Goal: Task Accomplishment & Management: Use online tool/utility

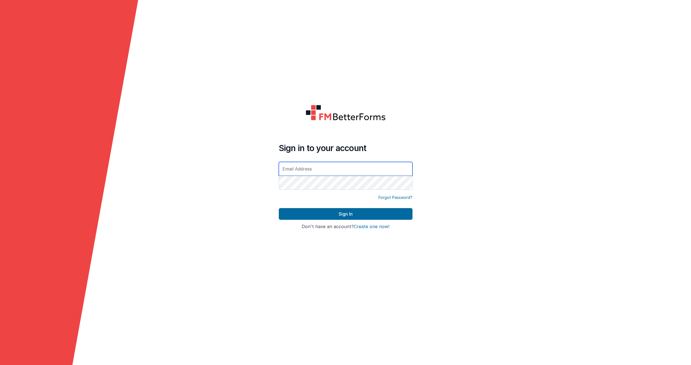
type input "[EMAIL_ADDRESS][PERSON_NAME][PERSON_NAME][DOMAIN_NAME]"
click at [345, 214] on button "Sign In" at bounding box center [346, 214] width 134 height 12
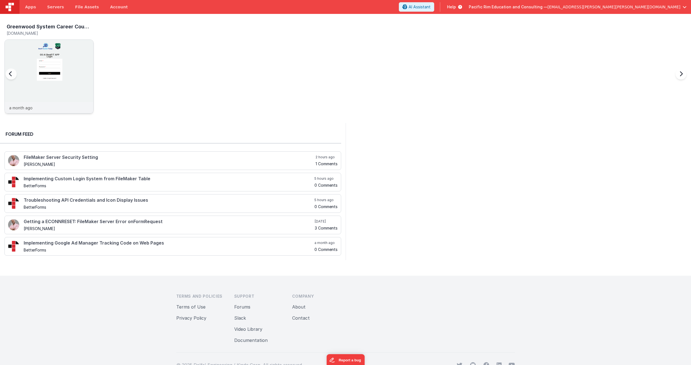
click at [65, 77] on img at bounding box center [49, 84] width 89 height 89
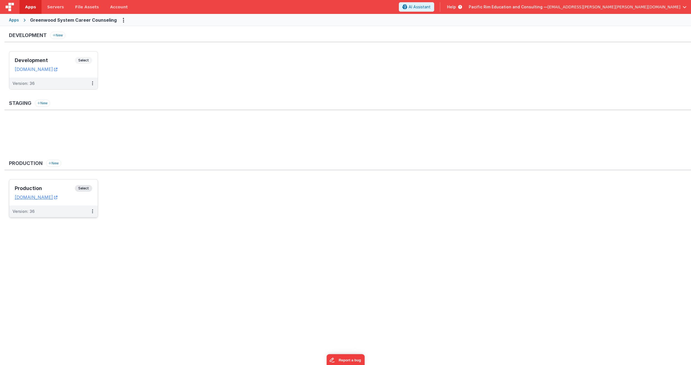
click at [85, 188] on span "Select" at bounding box center [83, 188] width 17 height 7
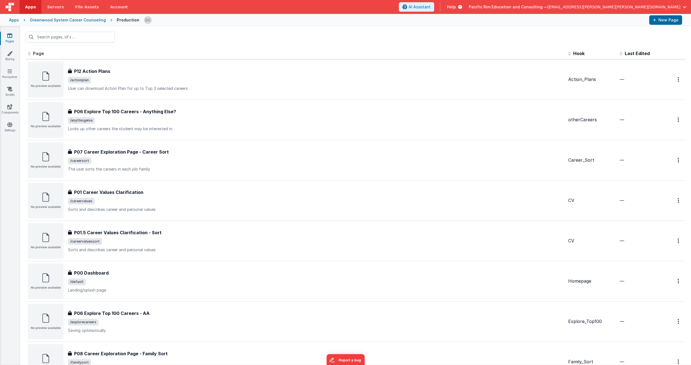
click at [30, 54] on span at bounding box center [30, 53] width 5 height 6
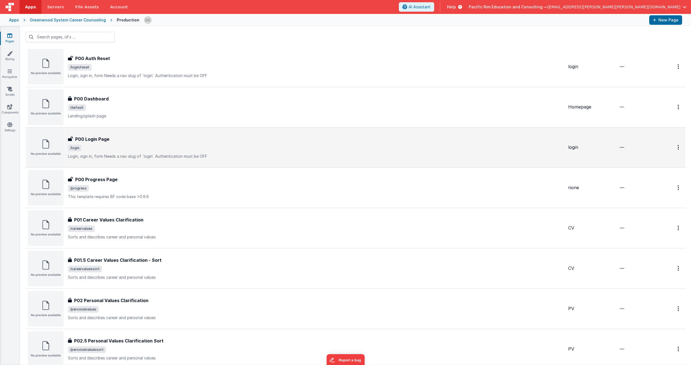
scroll to position [326, 0]
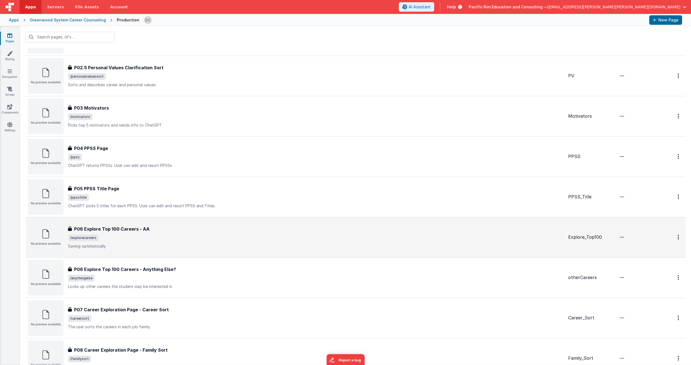
click at [173, 235] on span "/explorecareers" at bounding box center [315, 238] width 495 height 7
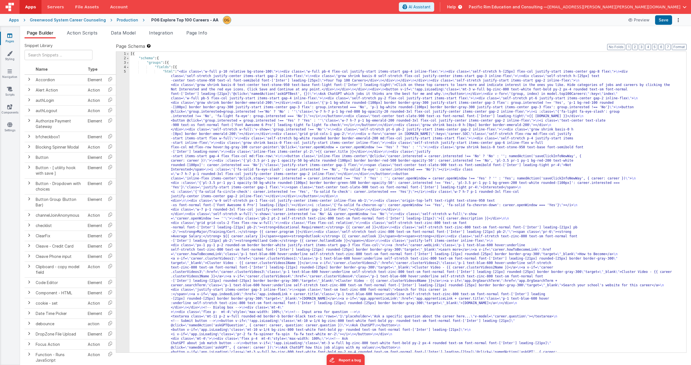
click at [127, 72] on div "5" at bounding box center [122, 239] width 13 height 338
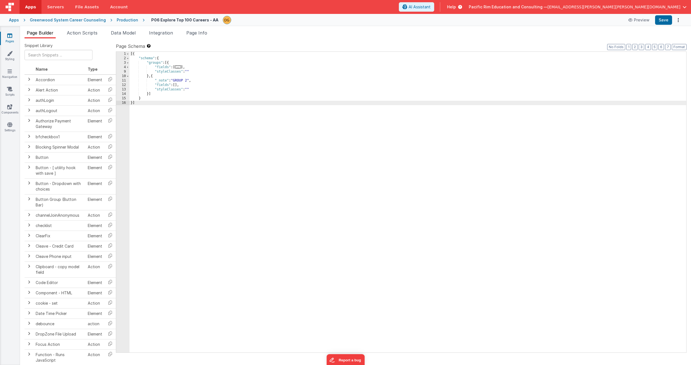
click at [127, 72] on div "9" at bounding box center [122, 72] width 13 height 4
click at [127, 66] on span at bounding box center [127, 67] width 3 height 4
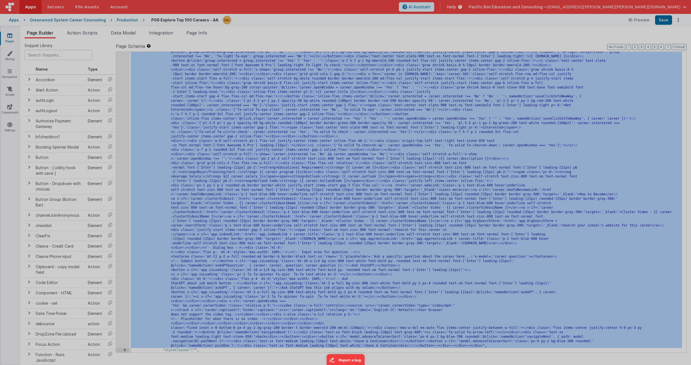
click at [126, 83] on div at bounding box center [345, 182] width 691 height 365
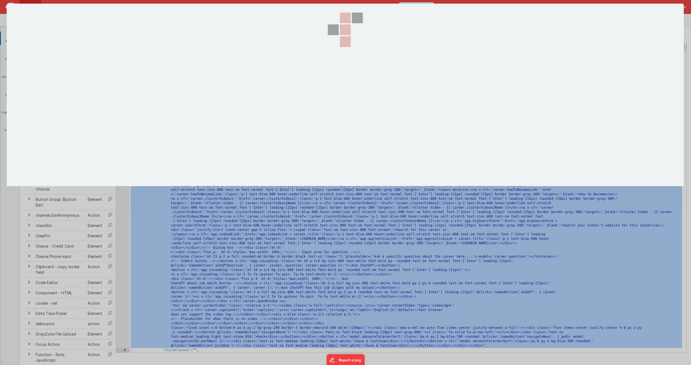
scroll to position [60, 0]
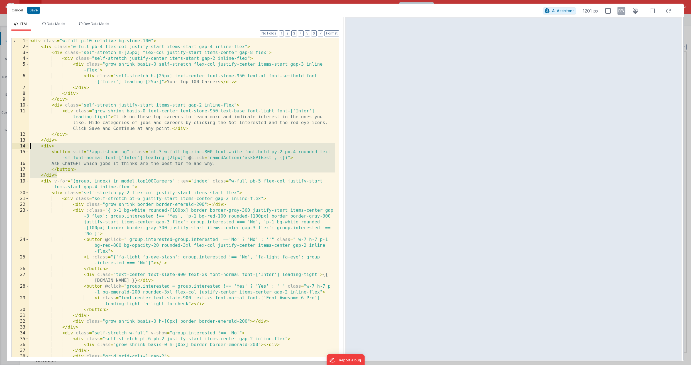
drag, startPoint x: 65, startPoint y: 177, endPoint x: 23, endPoint y: 144, distance: 53.5
click at [23, 144] on div "1 2 3 4 5 6 7 8 9 10 11 12 13 14 15 16 17 18 19 20 21 22 23 24 25 26 27 28 29 3…" at bounding box center [175, 198] width 328 height 320
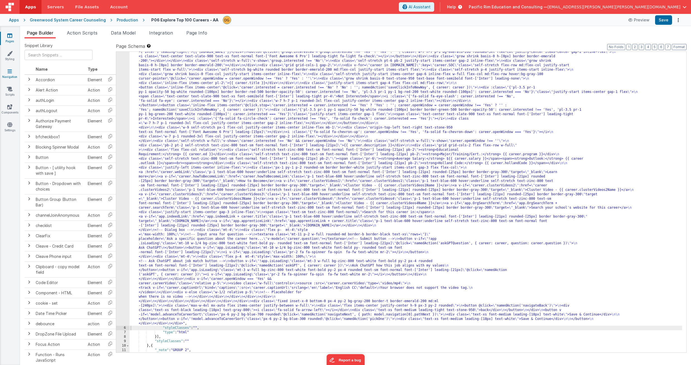
click at [10, 73] on icon at bounding box center [10, 71] width 4 height 6
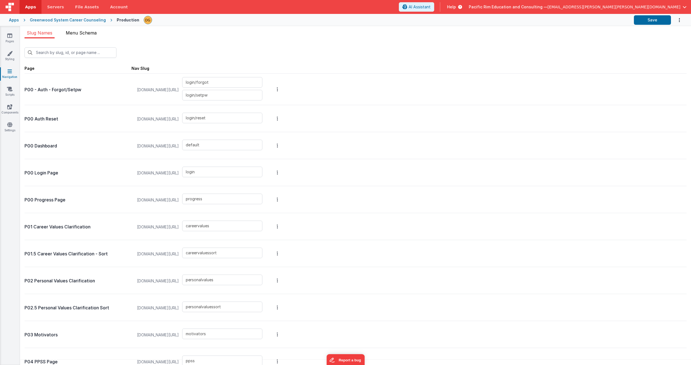
click at [88, 34] on span "Menu Schema" at bounding box center [81, 33] width 31 height 6
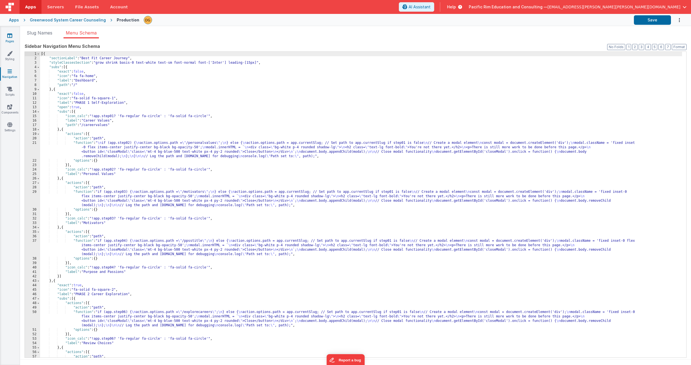
click at [11, 35] on icon at bounding box center [9, 36] width 5 height 6
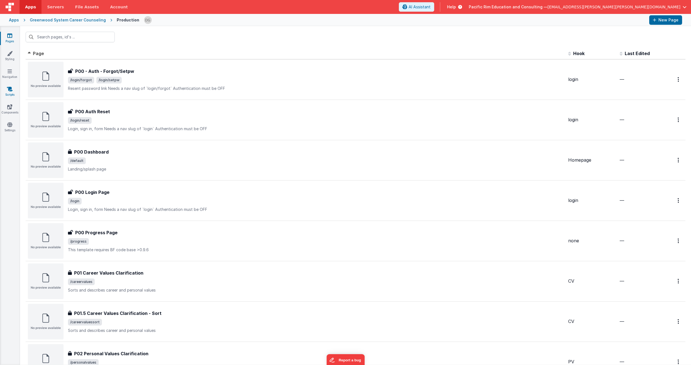
click at [9, 91] on icon at bounding box center [10, 89] width 6 height 6
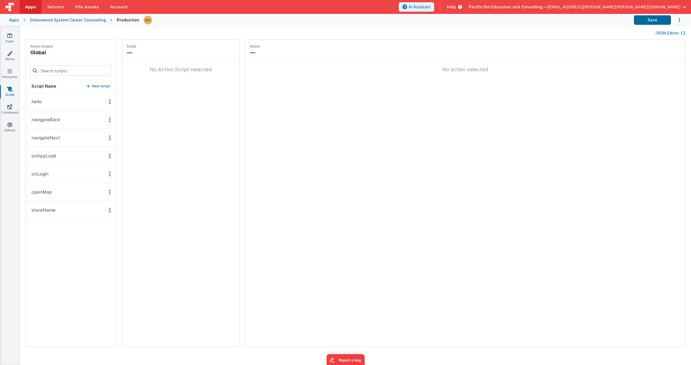
click at [66, 119] on button "navigateBack" at bounding box center [71, 120] width 90 height 18
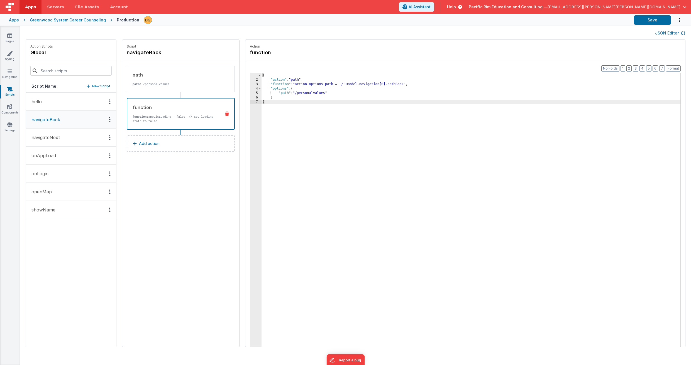
click at [190, 115] on p "function: app.isLoading = false; // Set loading state to false" at bounding box center [174, 119] width 84 height 9
click at [63, 135] on button "navigateNext" at bounding box center [71, 138] width 90 height 18
click at [172, 119] on p "function: app.isLoading = false; // Set loading state to false" at bounding box center [174, 119] width 84 height 9
